Goal: Navigation & Orientation: Find specific page/section

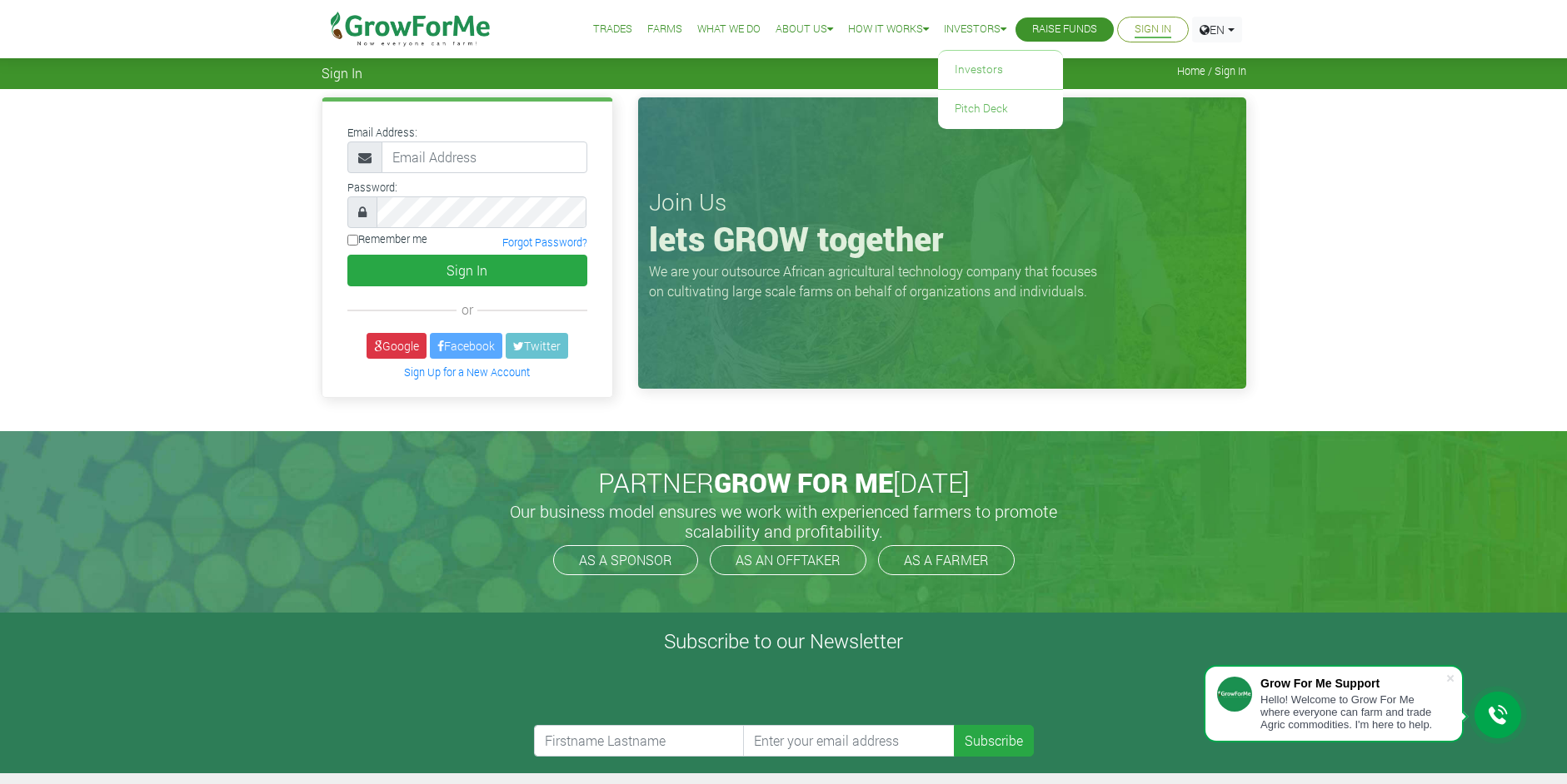
click at [985, 22] on link "Investors" at bounding box center [974, 29] width 63 height 18
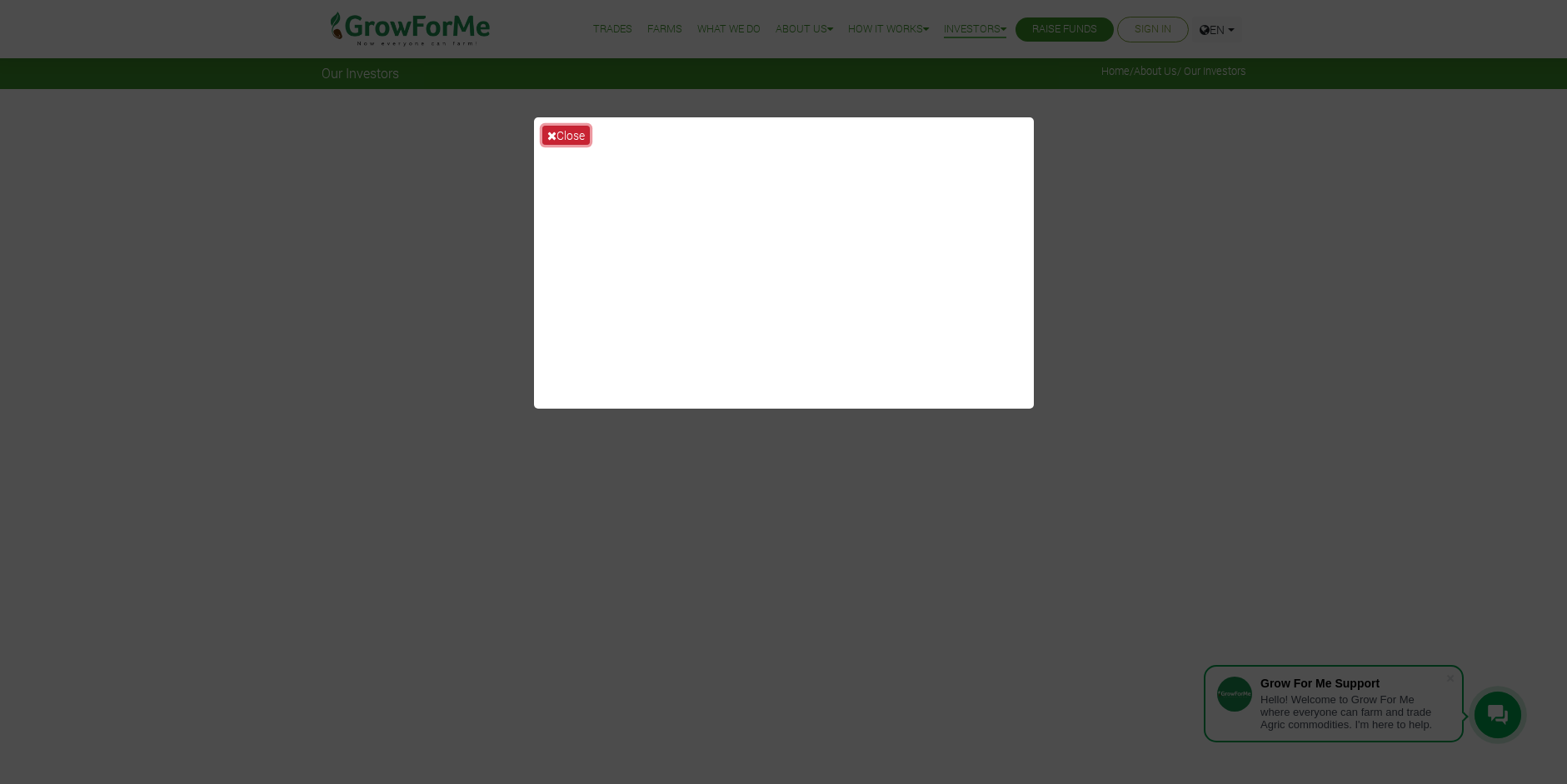
click at [561, 138] on button "Close" at bounding box center [565, 135] width 48 height 19
